Goal: Navigation & Orientation: Find specific page/section

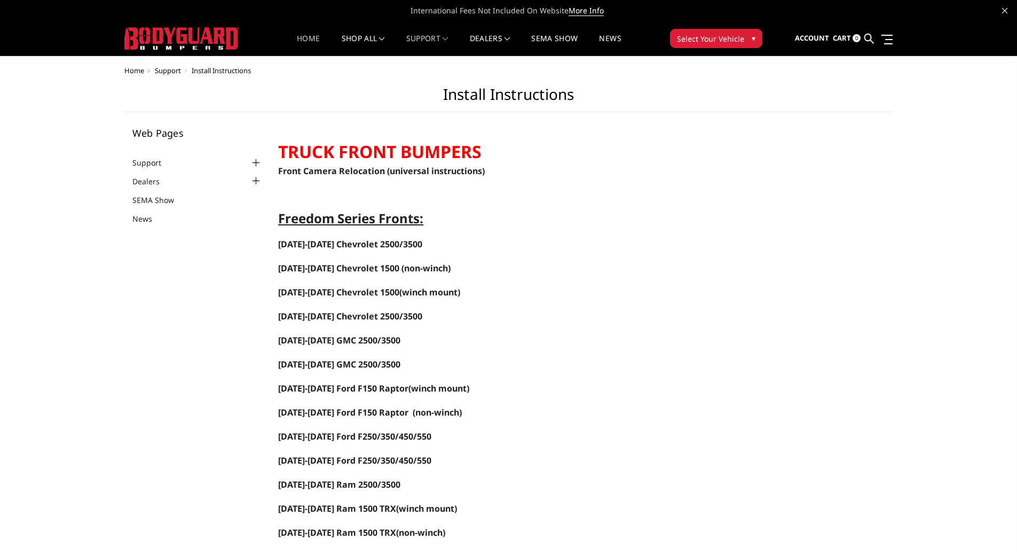
click at [302, 35] on link "Home" at bounding box center [308, 45] width 23 height 21
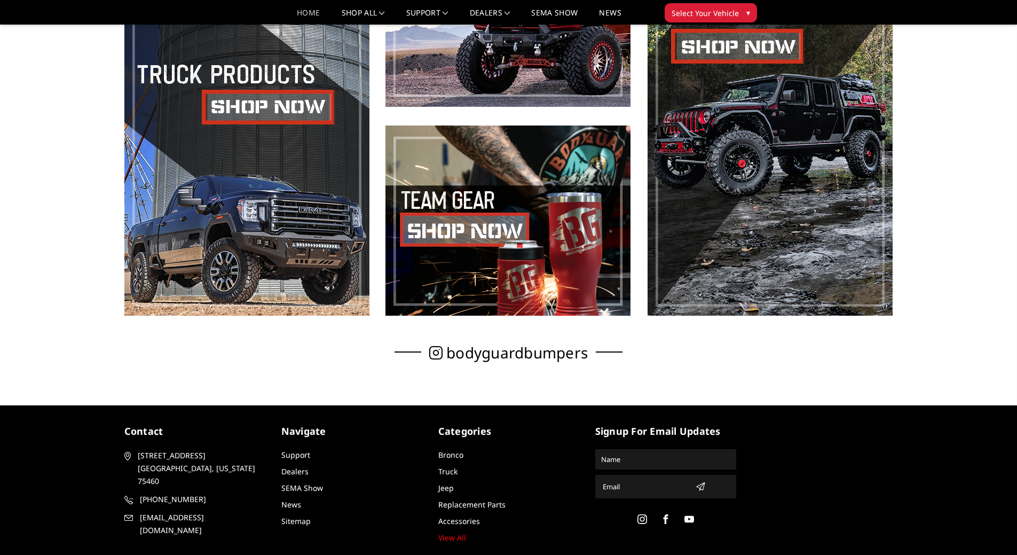
scroll to position [684, 0]
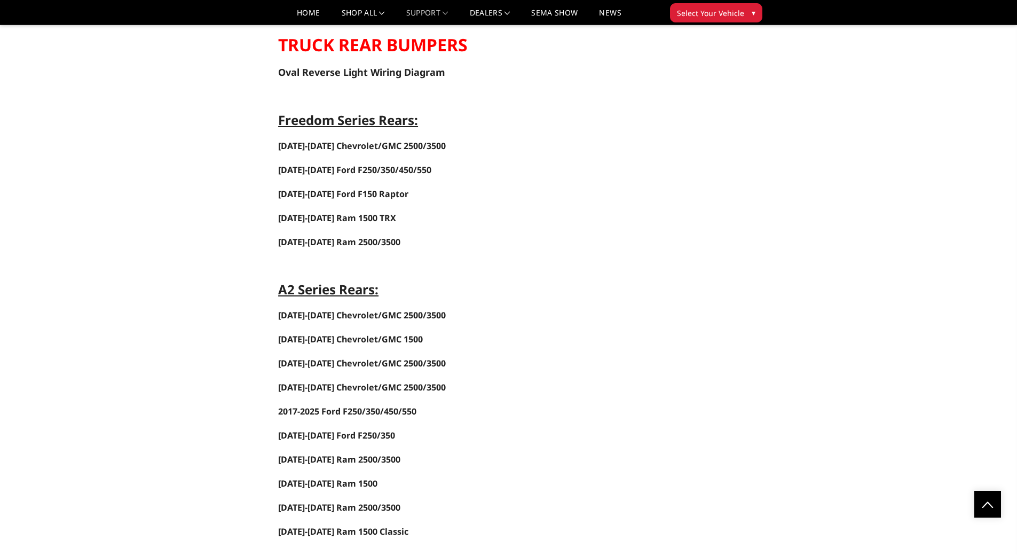
scroll to position [1975, 0]
